Goal: Information Seeking & Learning: Learn about a topic

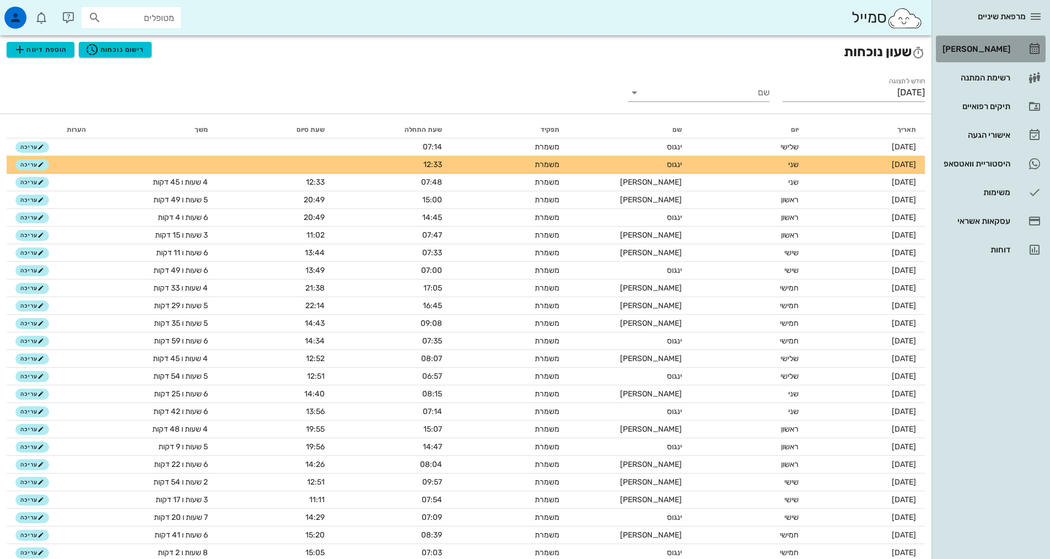
click at [1007, 55] on div "[PERSON_NAME]" at bounding box center [976, 49] width 70 height 18
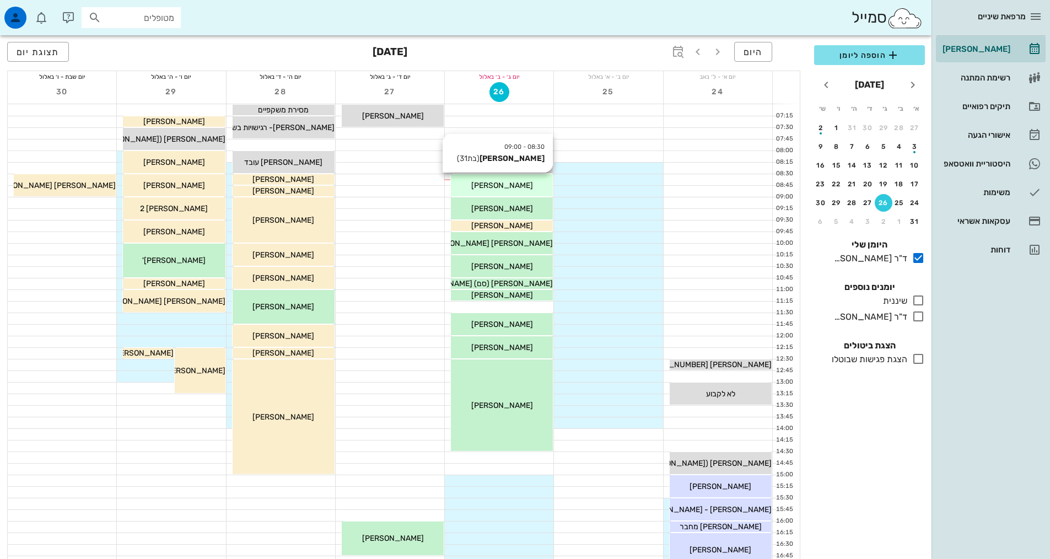
click at [523, 194] on div "08:30 - 09:00 [PERSON_NAME] (בת 31 ) [PERSON_NAME]" at bounding box center [502, 185] width 102 height 22
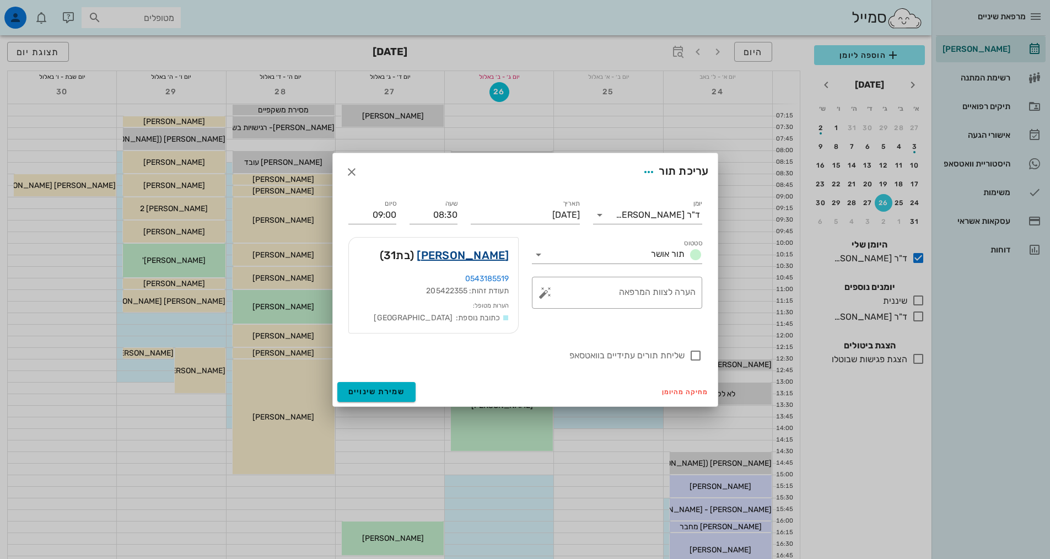
click at [485, 253] on link "[PERSON_NAME]" at bounding box center [463, 255] width 92 height 18
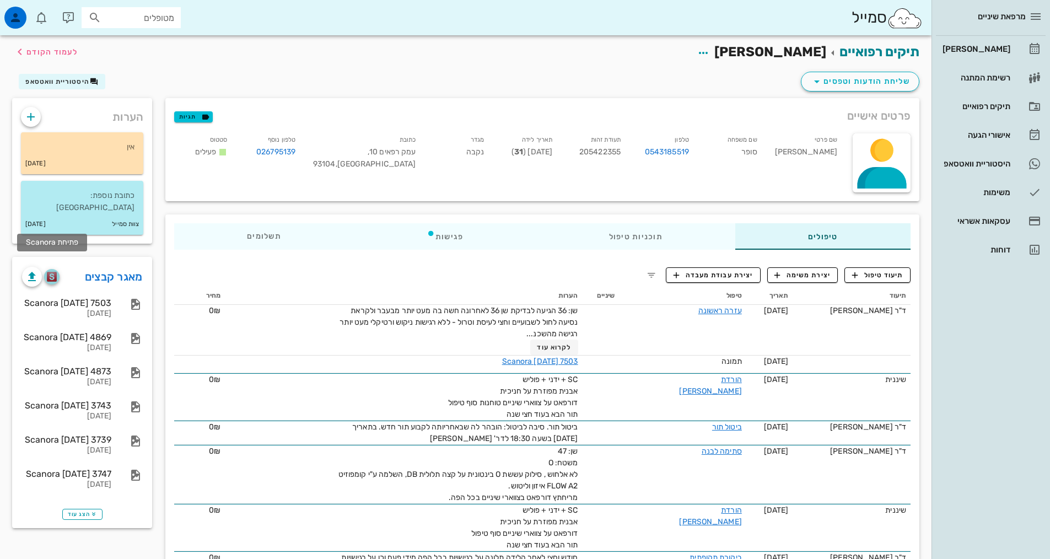
click at [53, 272] on img "button" at bounding box center [52, 277] width 10 height 10
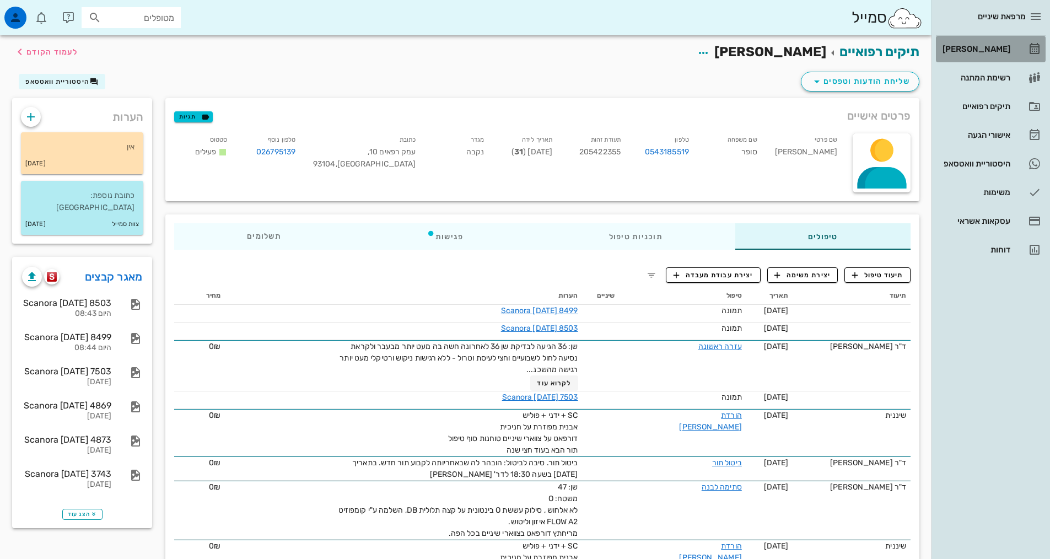
click at [1004, 48] on div "[PERSON_NAME]" at bounding box center [976, 49] width 70 height 9
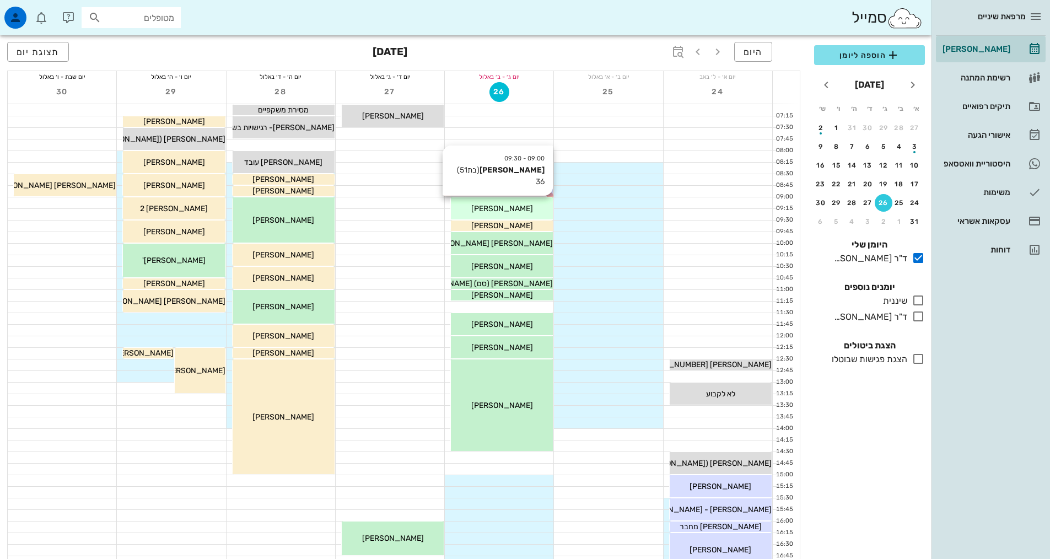
click at [516, 207] on span "[PERSON_NAME]" at bounding box center [502, 208] width 62 height 9
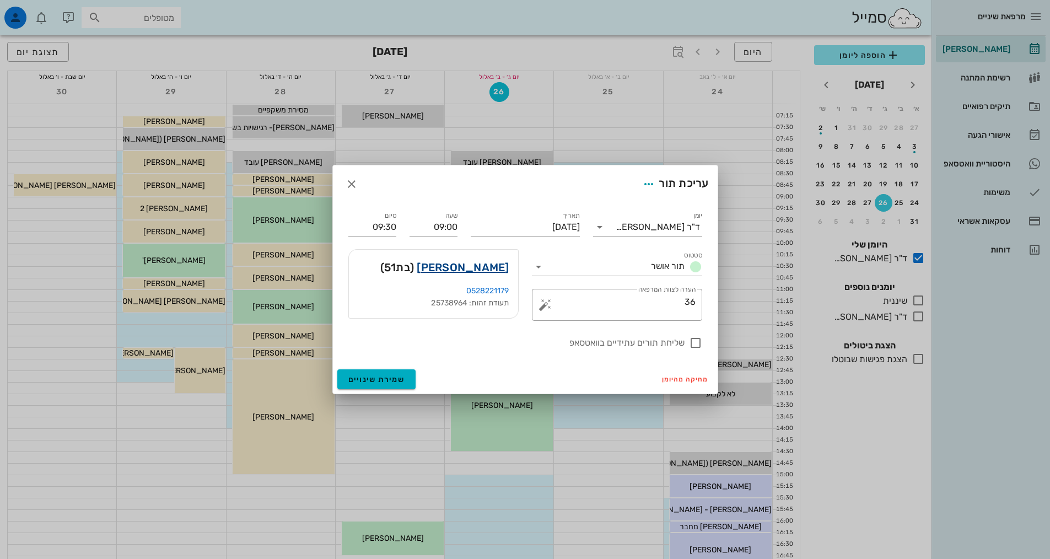
click at [484, 269] on link "[PERSON_NAME]" at bounding box center [463, 268] width 92 height 18
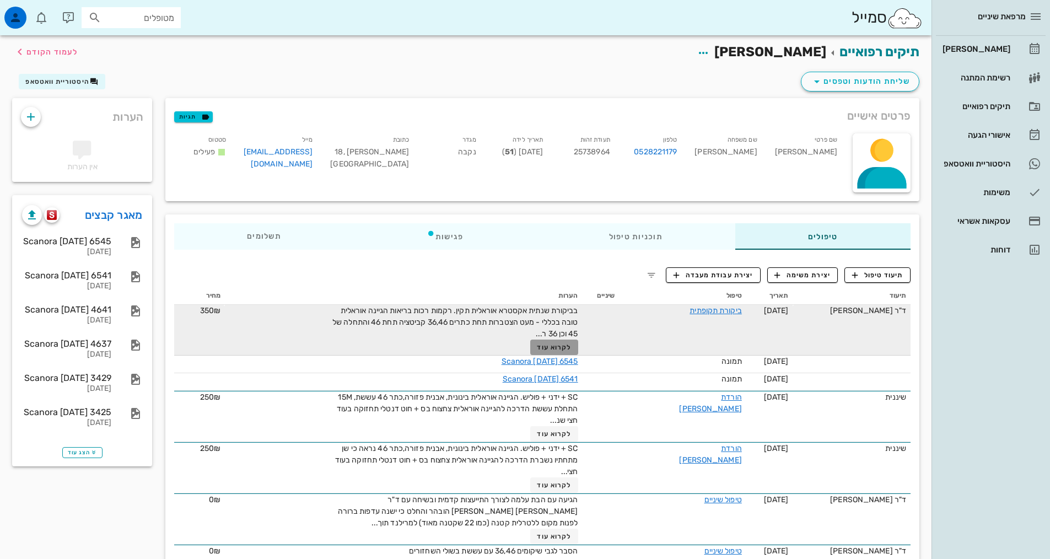
click at [564, 347] on span "לקרוא עוד" at bounding box center [554, 348] width 34 height 8
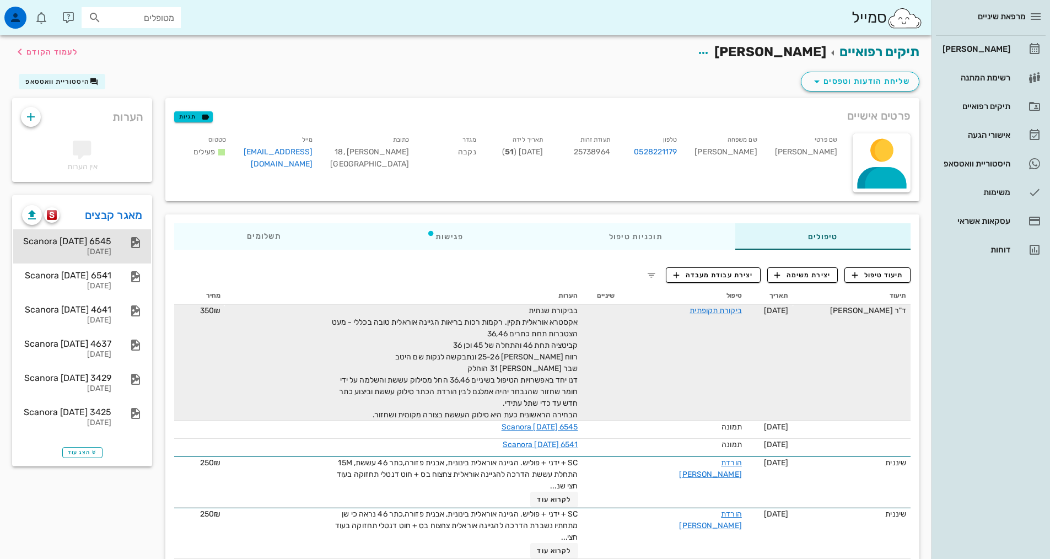
click at [105, 239] on div "Scanora [DATE] 6545" at bounding box center [66, 241] width 89 height 10
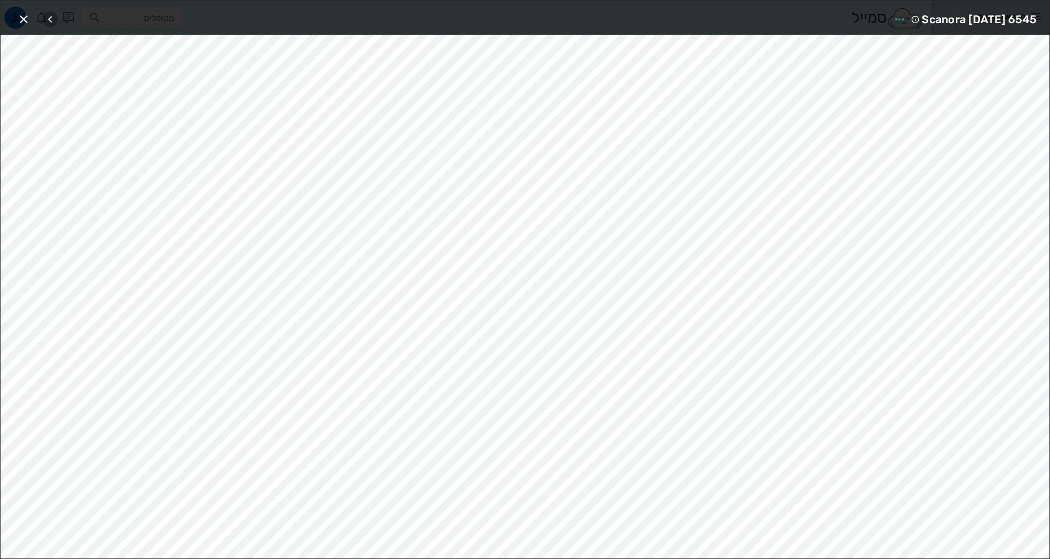
click at [49, 17] on icon "button" at bounding box center [50, 19] width 13 height 13
click at [25, 19] on icon "button" at bounding box center [23, 19] width 13 height 13
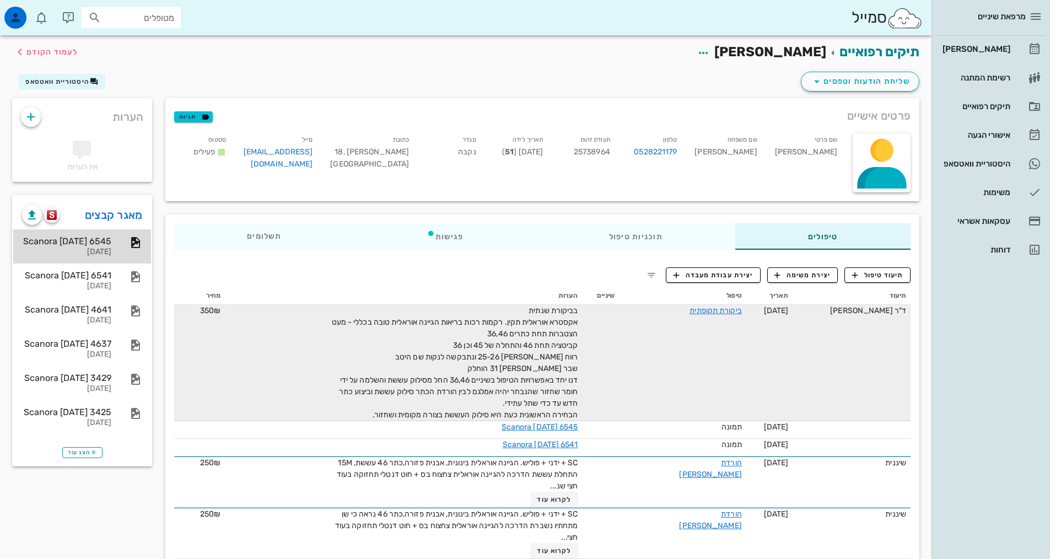
click at [79, 243] on div "Scanora [DATE] 6545" at bounding box center [66, 241] width 89 height 10
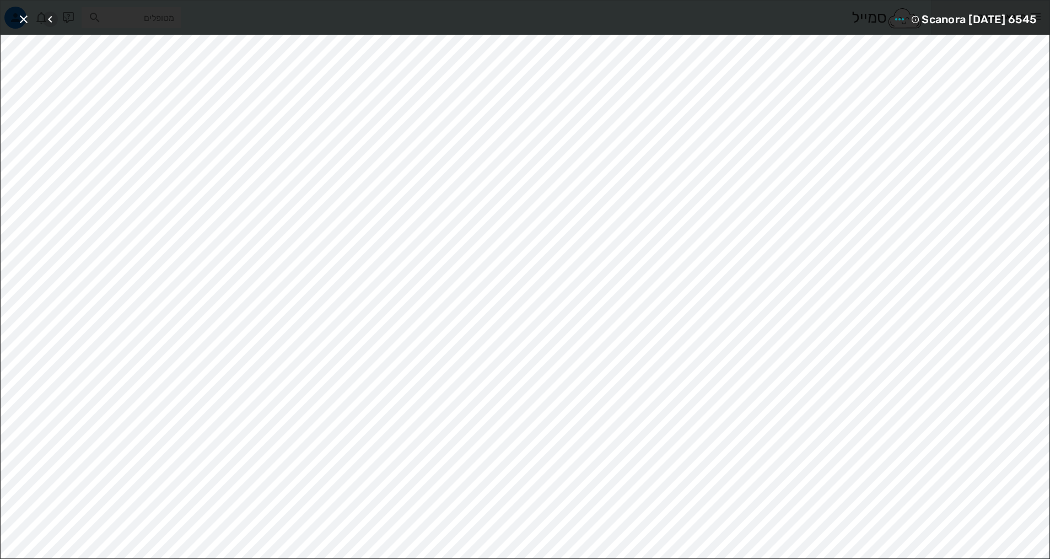
click at [48, 18] on icon "button" at bounding box center [50, 19] width 13 height 13
click at [22, 20] on icon "button" at bounding box center [23, 19] width 13 height 13
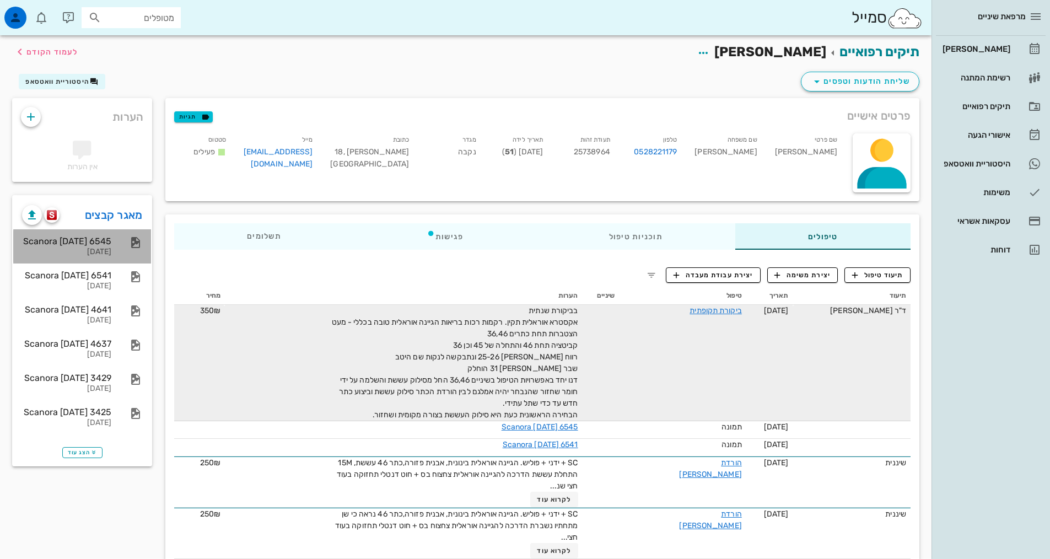
click at [106, 237] on div "Scanora [DATE] 6545" at bounding box center [66, 241] width 89 height 10
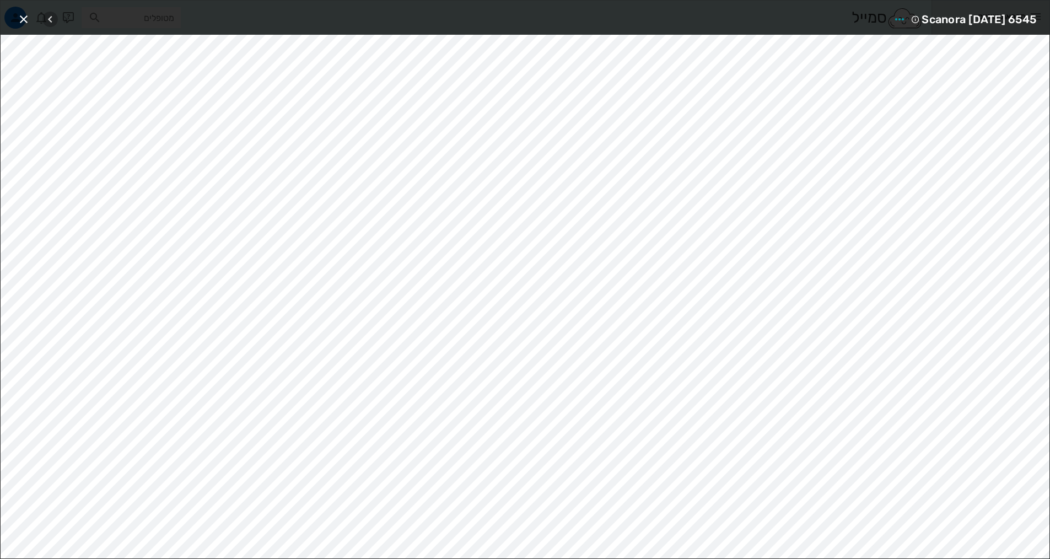
click at [50, 19] on icon "button" at bounding box center [50, 19] width 13 height 13
click at [26, 15] on icon "button" at bounding box center [23, 19] width 13 height 13
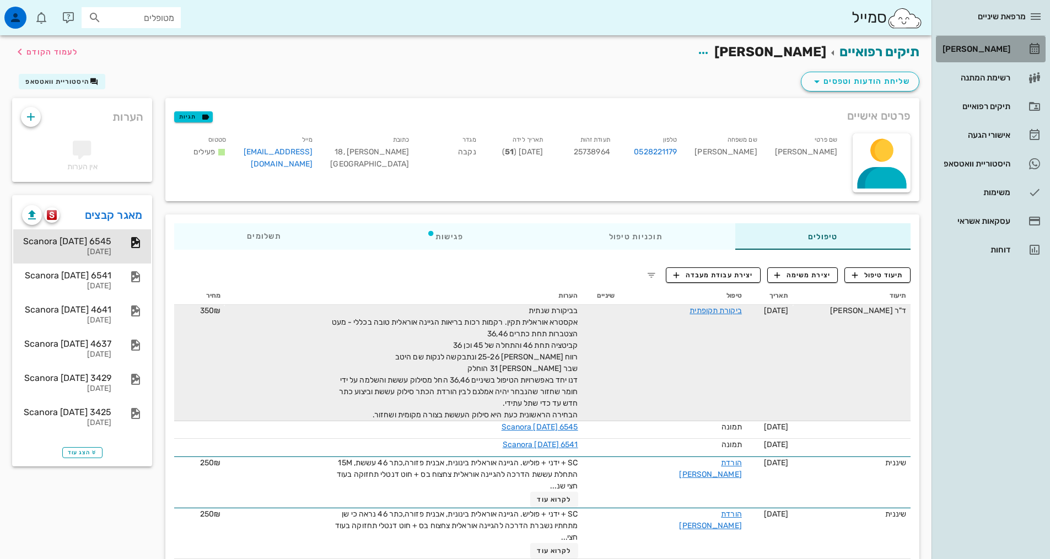
click at [973, 46] on div "[PERSON_NAME]" at bounding box center [976, 49] width 70 height 9
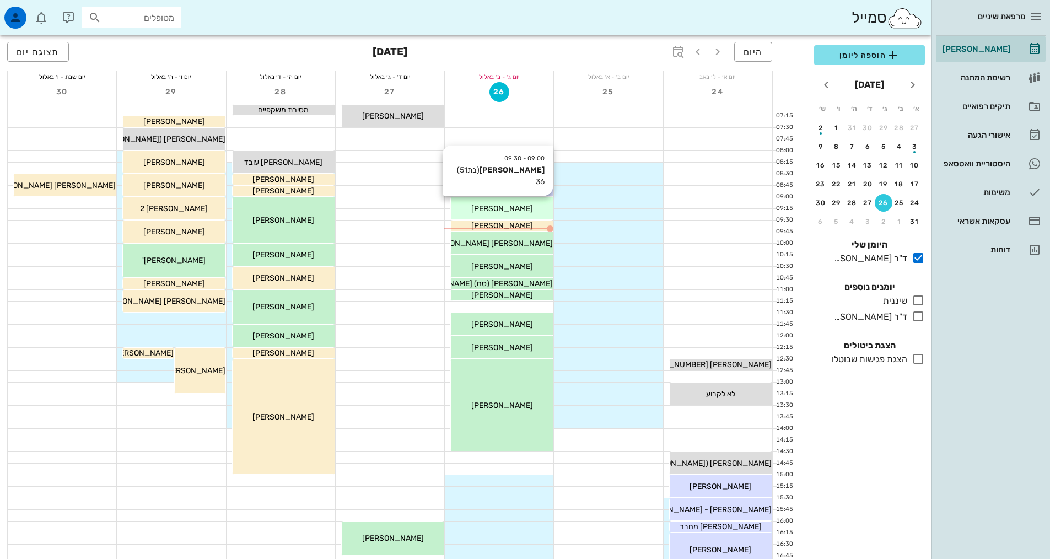
click at [519, 210] on span "[PERSON_NAME]" at bounding box center [502, 208] width 62 height 9
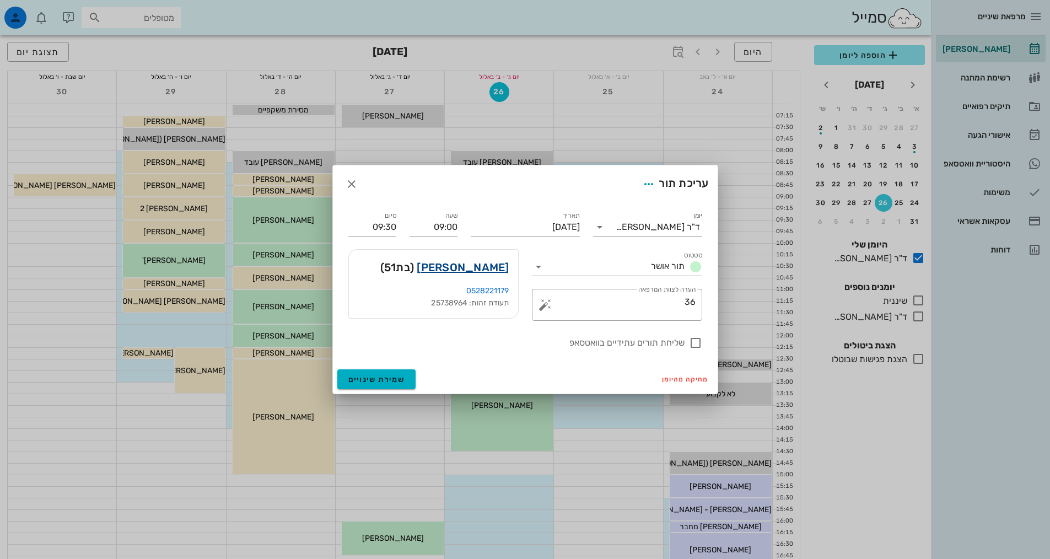
click at [499, 272] on link "[PERSON_NAME]" at bounding box center [463, 268] width 92 height 18
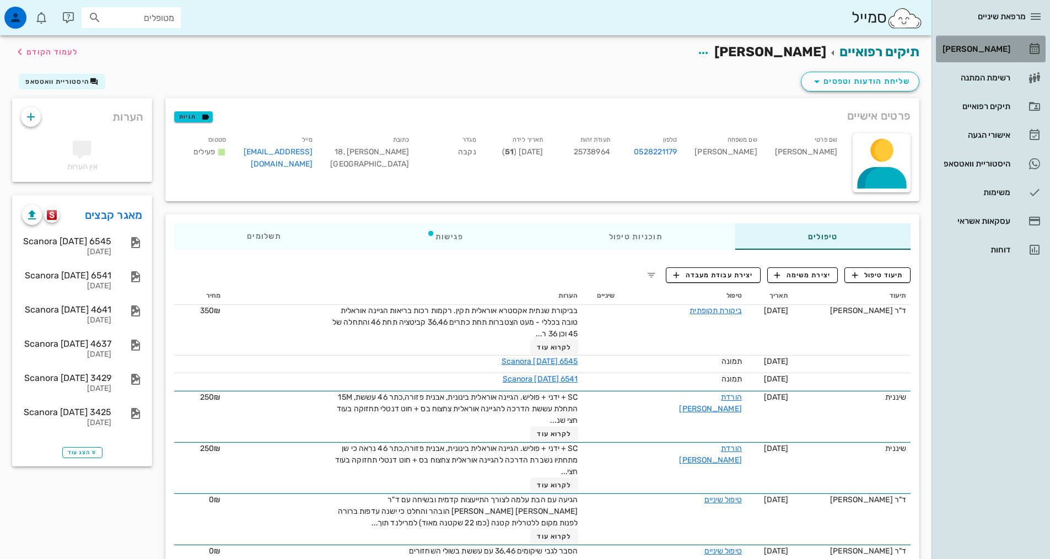
click at [982, 51] on div "[PERSON_NAME]" at bounding box center [976, 49] width 70 height 9
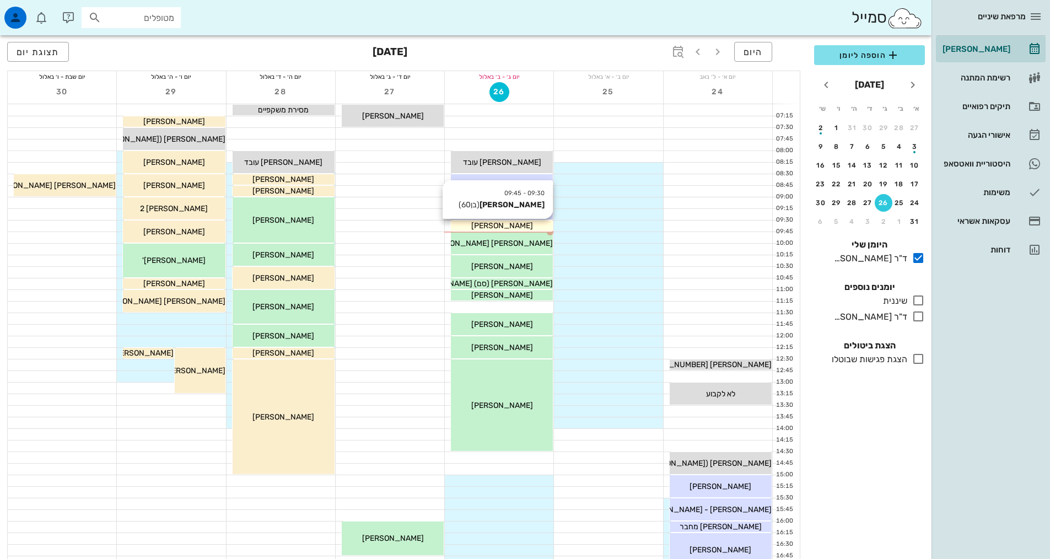
click at [532, 230] on div "[PERSON_NAME]" at bounding box center [502, 226] width 102 height 12
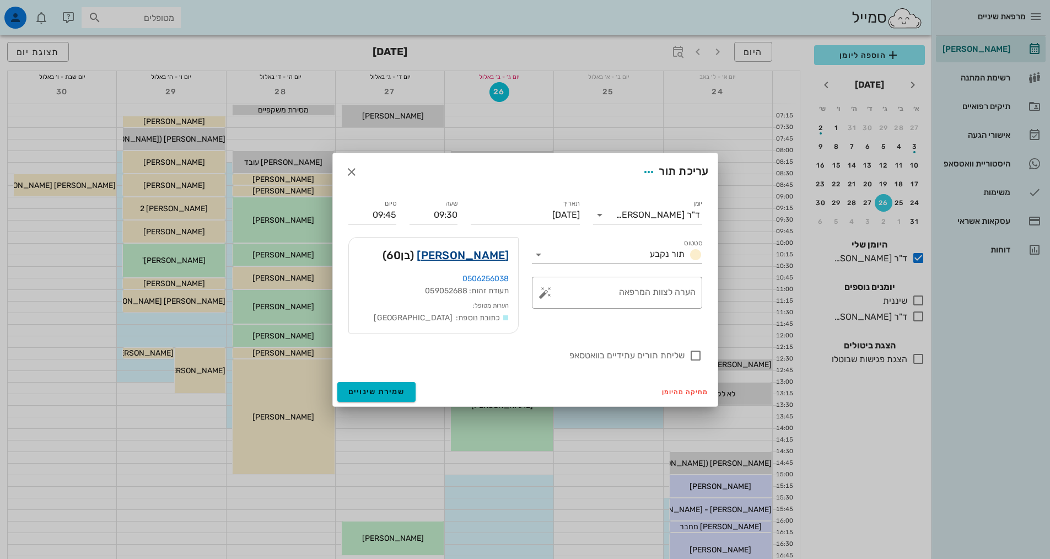
click at [495, 253] on link "[PERSON_NAME]" at bounding box center [463, 255] width 92 height 18
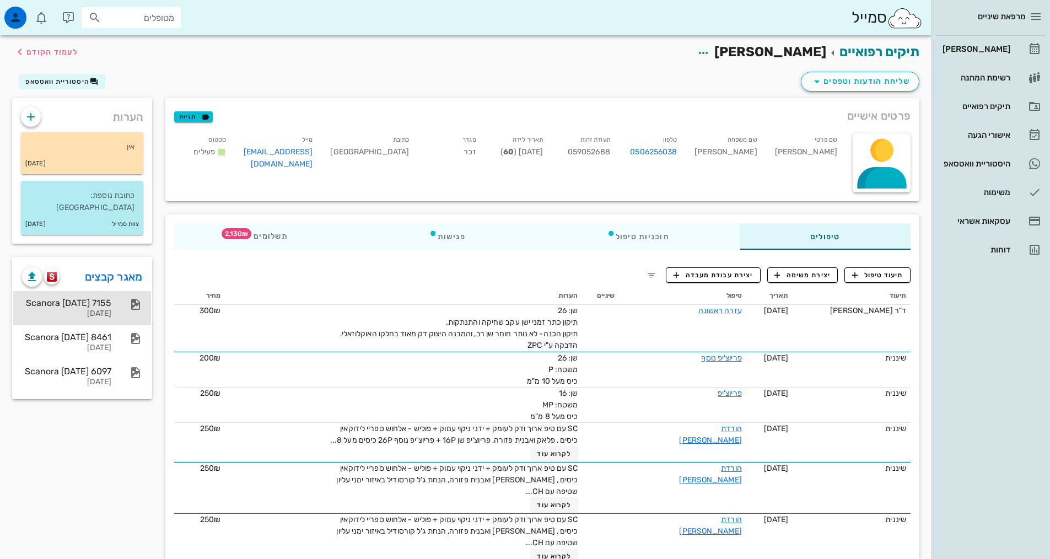
click at [89, 298] on div "Scanora [DATE] 7155" at bounding box center [66, 303] width 89 height 10
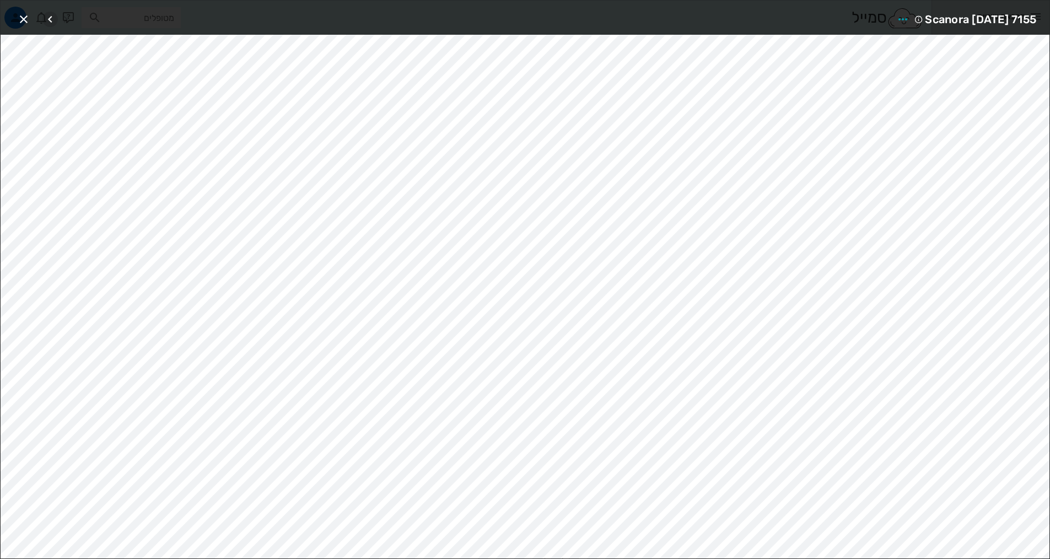
click at [44, 22] on icon "button" at bounding box center [50, 19] width 13 height 13
drag, startPoint x: 21, startPoint y: 20, endPoint x: 206, endPoint y: 135, distance: 217.1
click at [24, 22] on icon "button" at bounding box center [23, 19] width 13 height 13
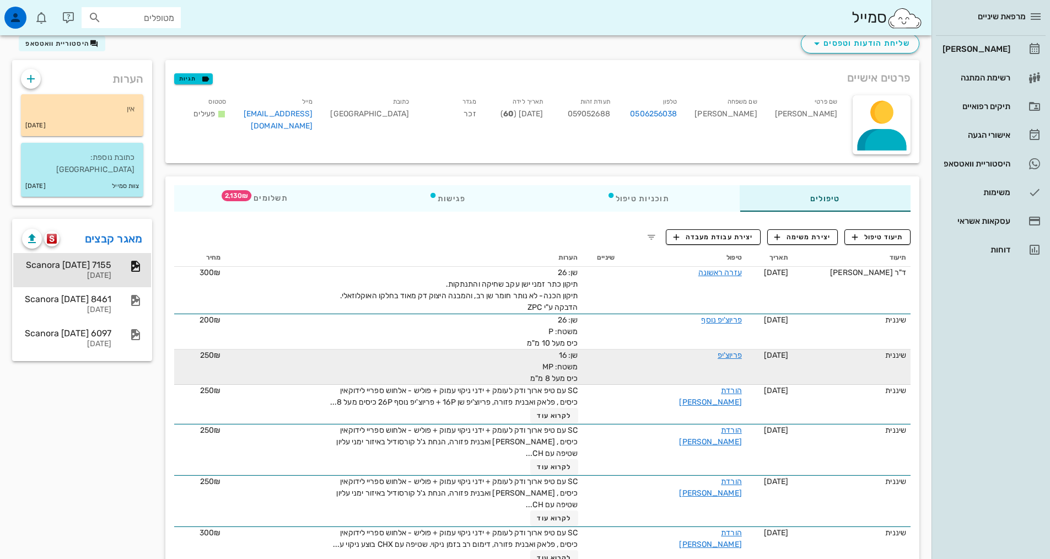
scroll to position [55, 0]
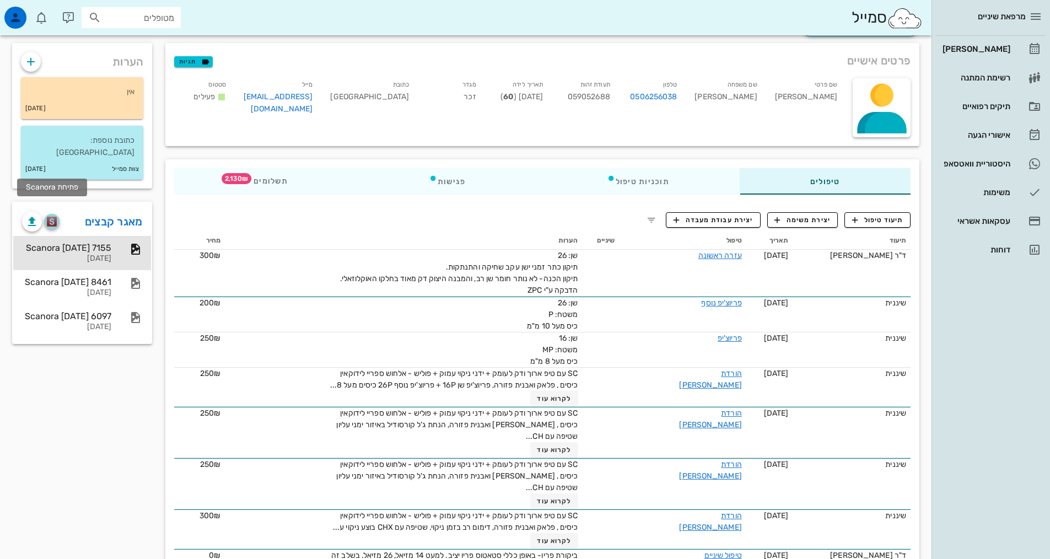
click at [57, 217] on span "button" at bounding box center [51, 222] width 15 height 10
click at [986, 42] on div "[PERSON_NAME]" at bounding box center [976, 49] width 70 height 18
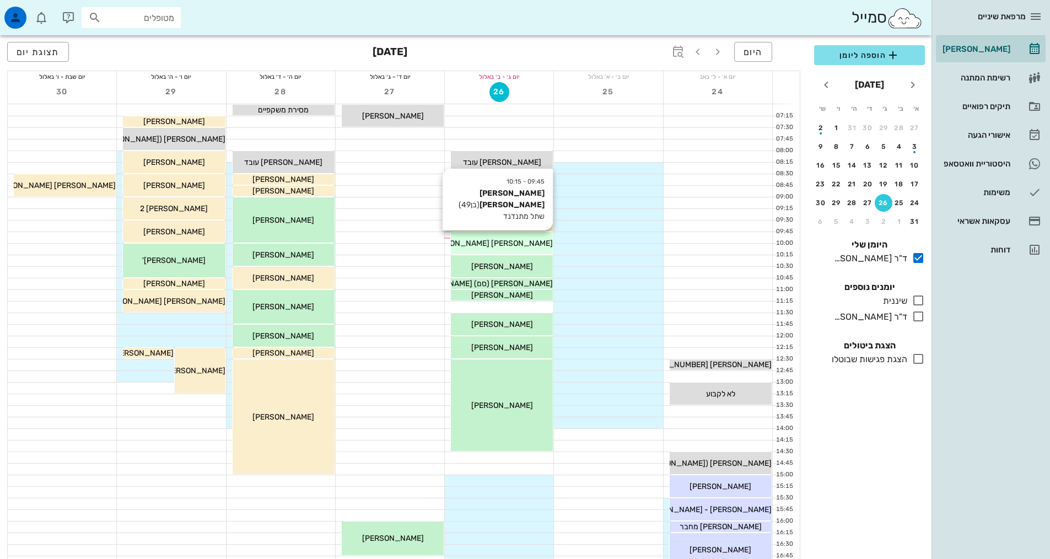
click at [513, 243] on span "[PERSON_NAME] [PERSON_NAME]" at bounding box center [490, 243] width 125 height 9
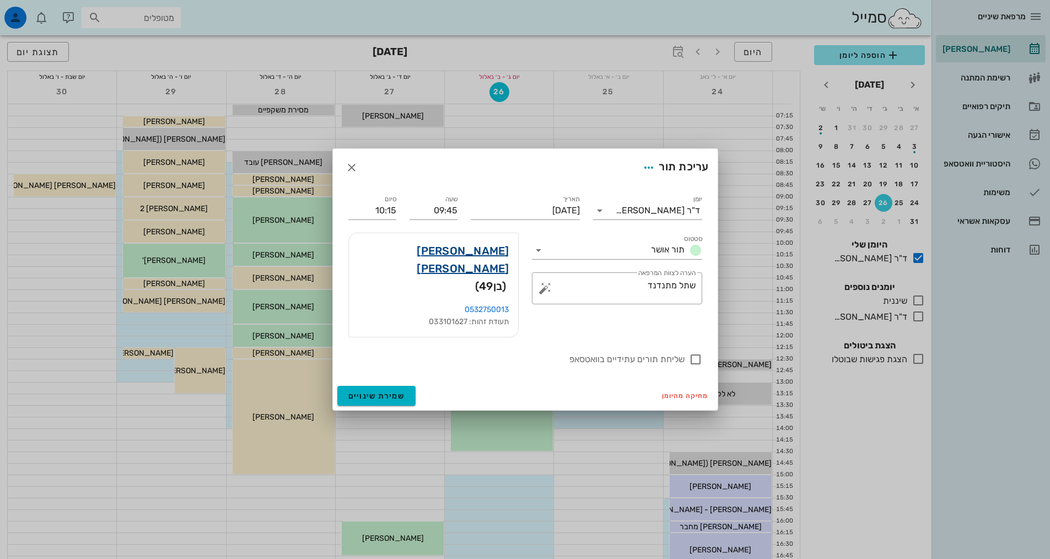
click at [492, 272] on link "[PERSON_NAME] [PERSON_NAME]" at bounding box center [434, 259] width 152 height 35
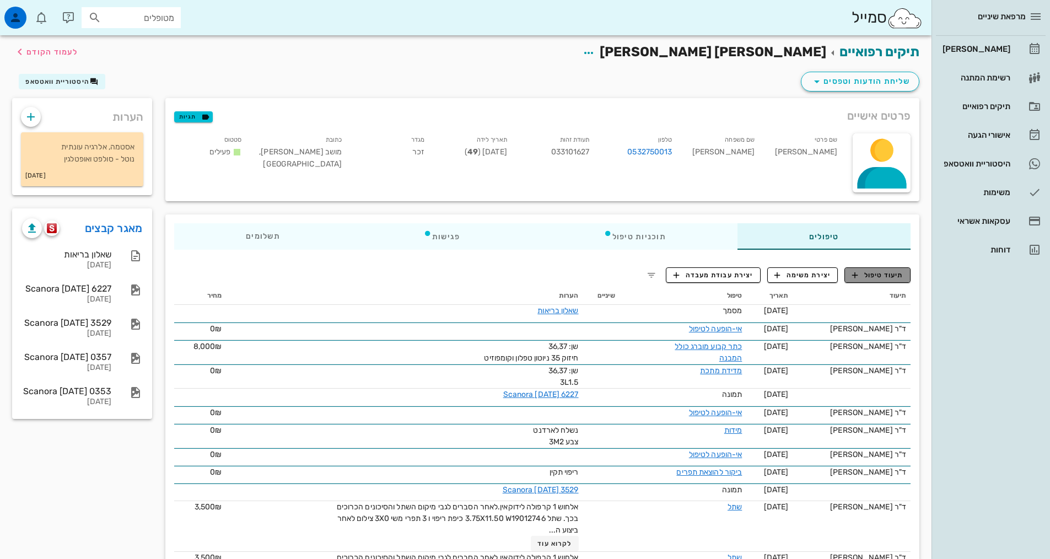
click at [878, 275] on span "תיעוד טיפול" at bounding box center [878, 275] width 51 height 10
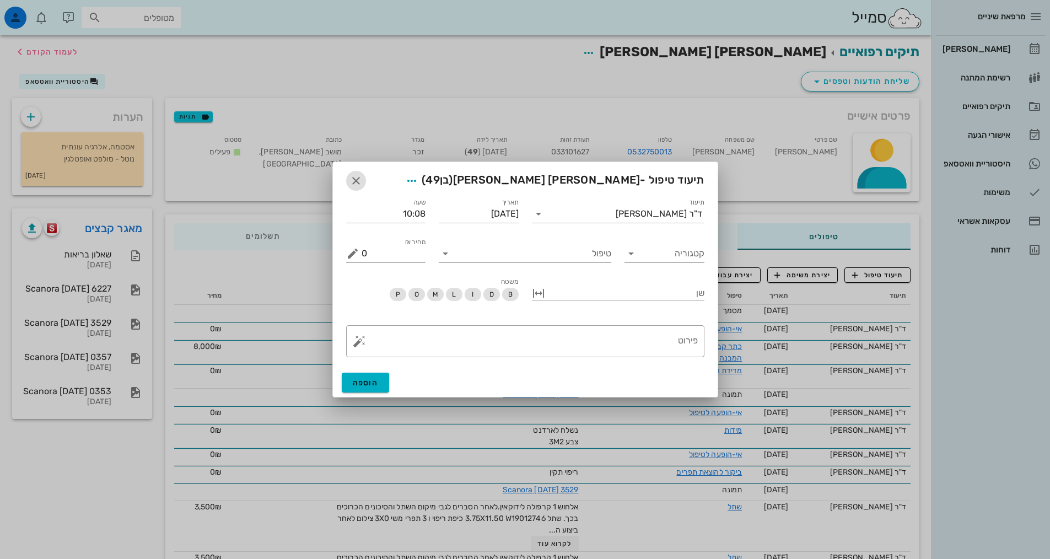
click at [359, 179] on icon "button" at bounding box center [356, 180] width 13 height 13
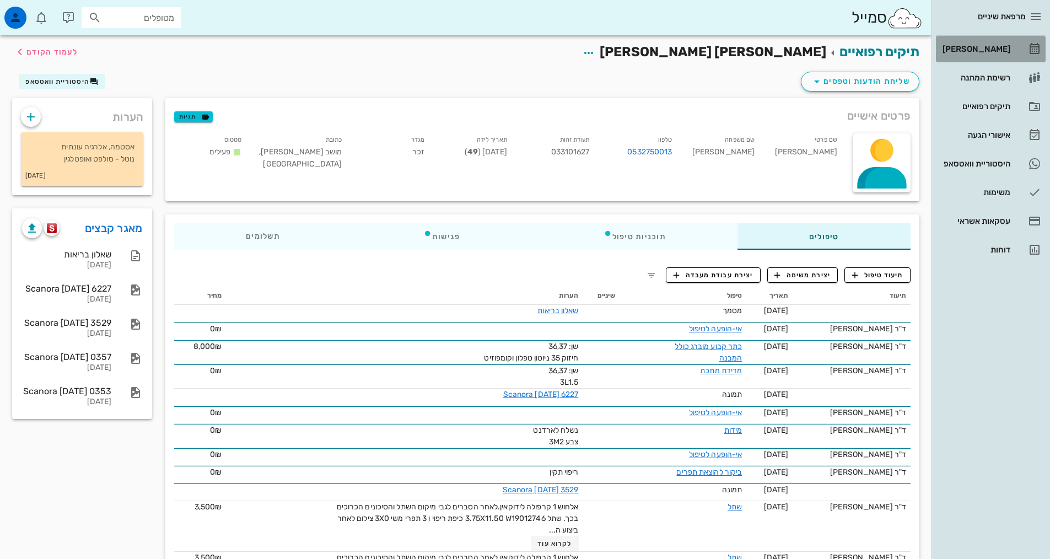
click at [974, 50] on div "[PERSON_NAME]" at bounding box center [976, 49] width 70 height 9
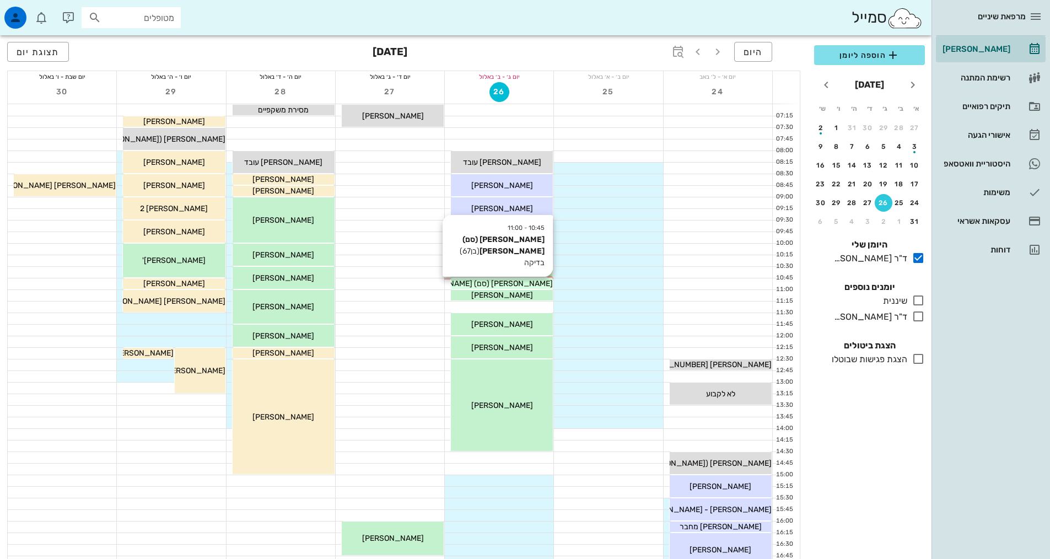
click at [544, 283] on div "[PERSON_NAME] (סם) [PERSON_NAME]" at bounding box center [502, 284] width 102 height 12
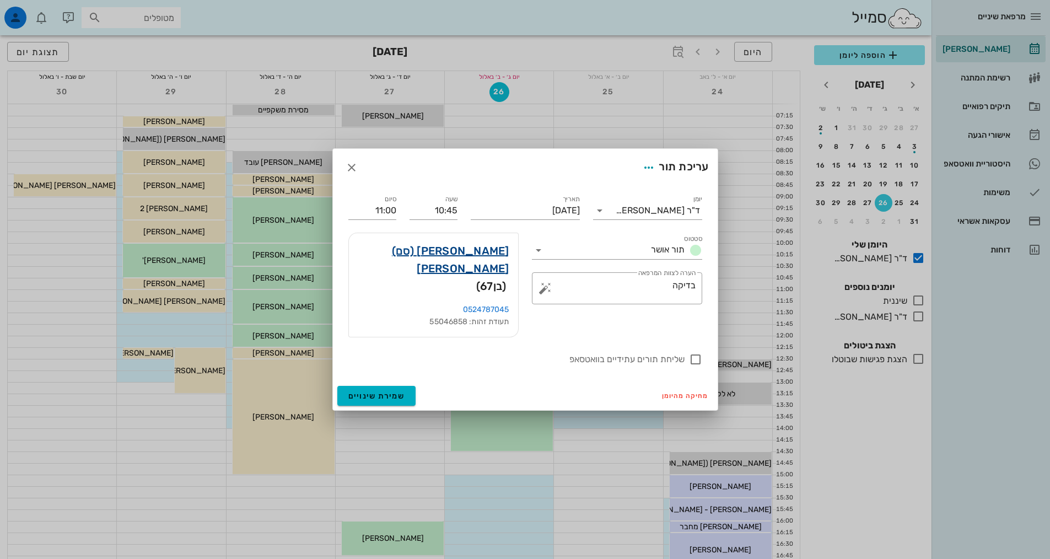
click at [495, 264] on link "[PERSON_NAME] (סם) [PERSON_NAME]" at bounding box center [434, 259] width 152 height 35
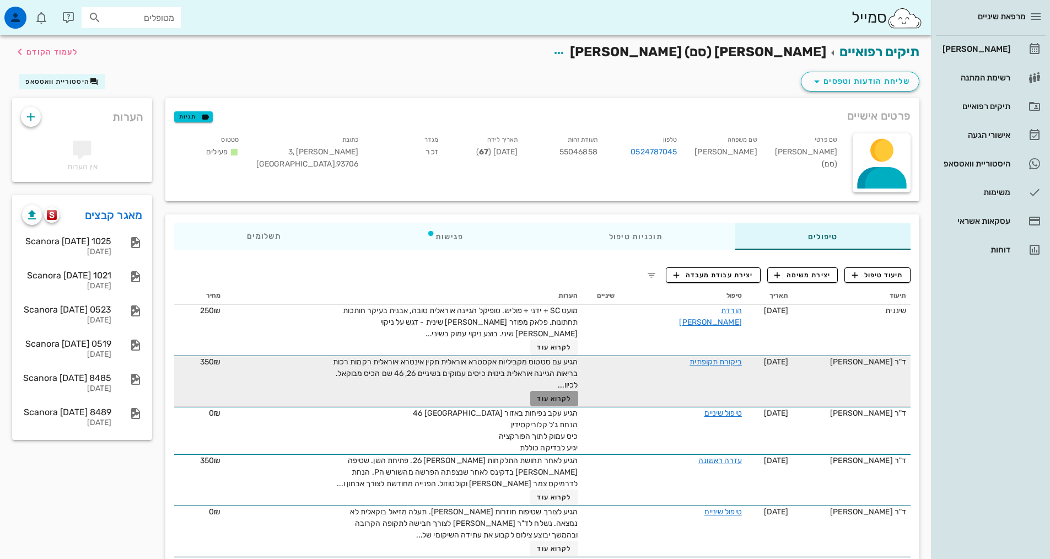
click at [571, 396] on span "לקרוא עוד" at bounding box center [554, 399] width 34 height 8
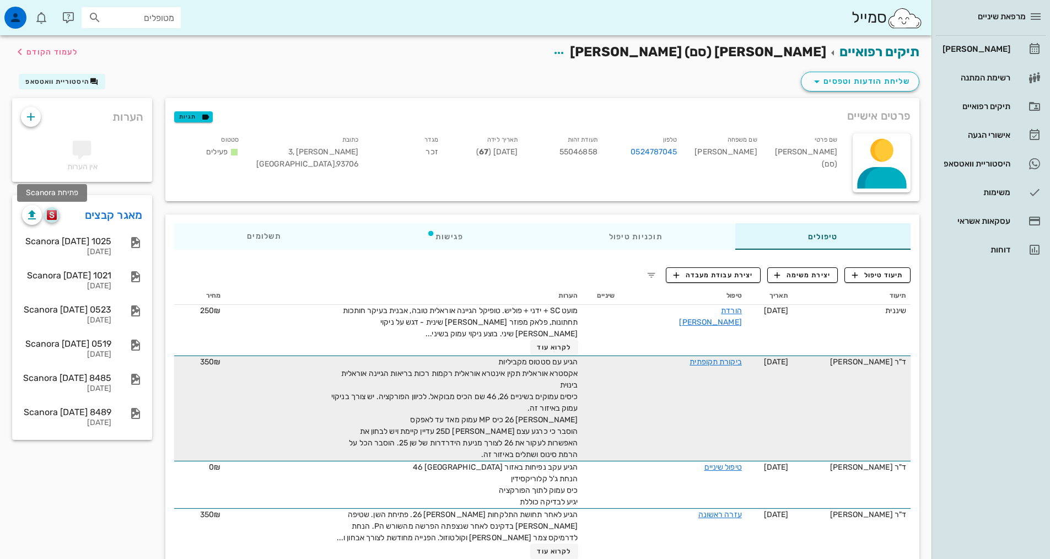
click at [56, 215] on img "button" at bounding box center [52, 215] width 10 height 10
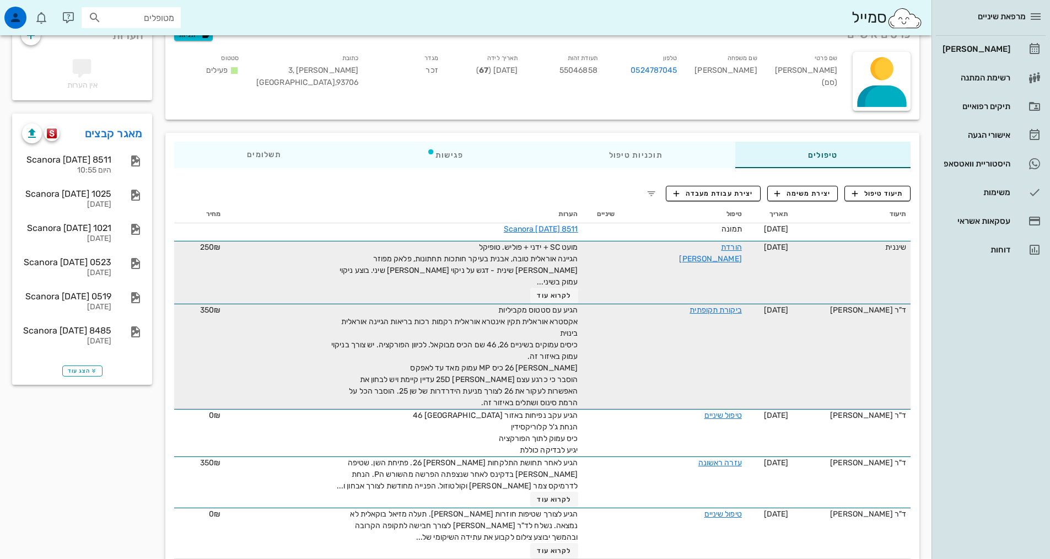
scroll to position [110, 0]
